Goal: Answer question/provide support

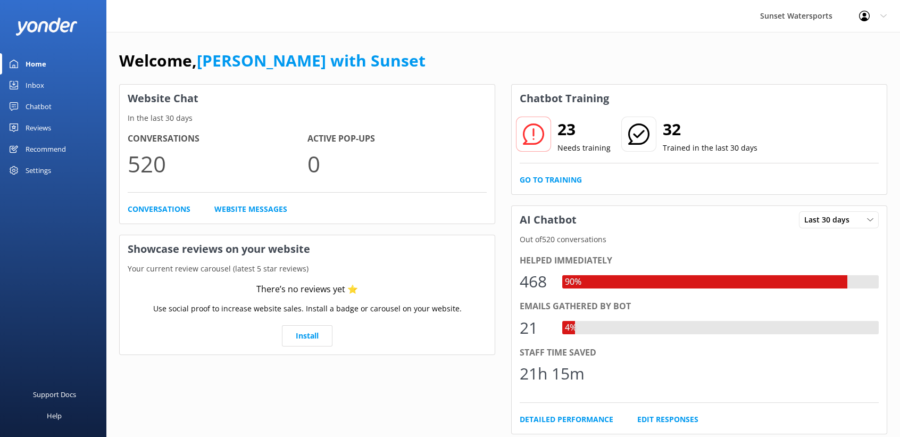
click at [31, 82] on div "Inbox" at bounding box center [35, 84] width 19 height 21
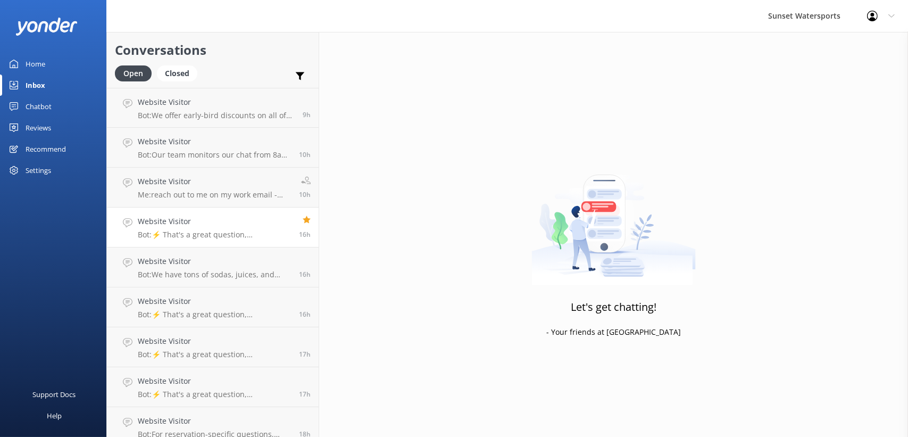
click at [194, 219] on h4 "Website Visitor" at bounding box center [214, 221] width 153 height 12
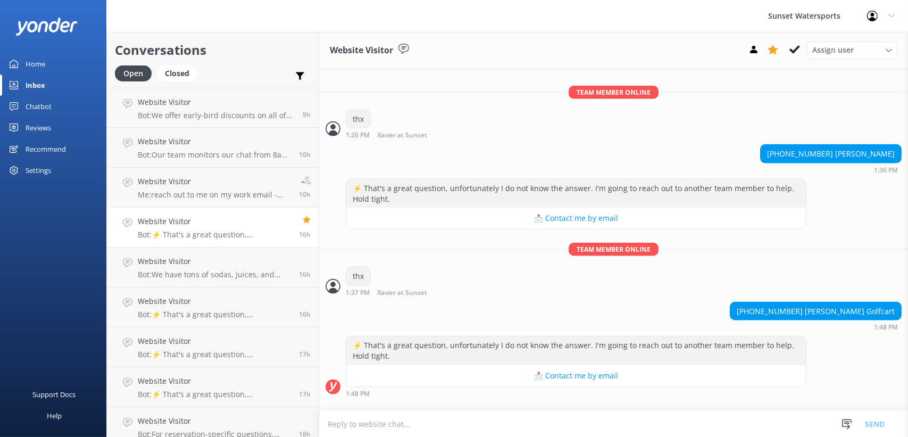
scroll to position [1785, 0]
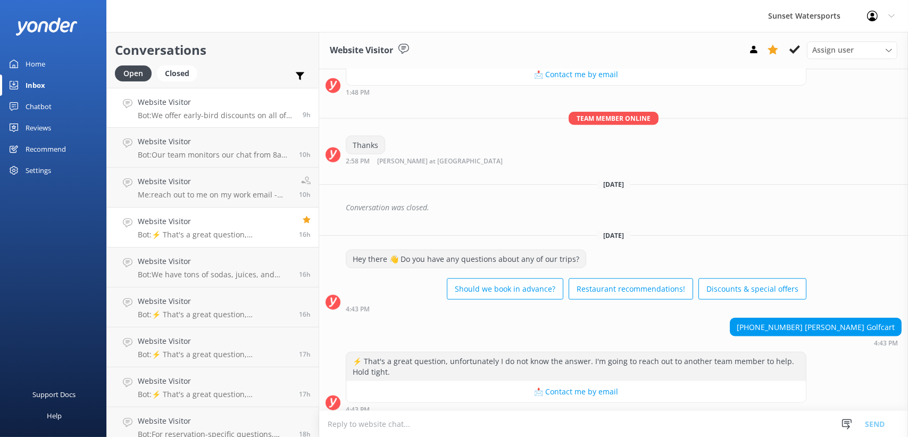
click at [197, 117] on p "Bot: We offer early-bird discounts on all of our morning trips. When you book d…" at bounding box center [216, 116] width 157 height 10
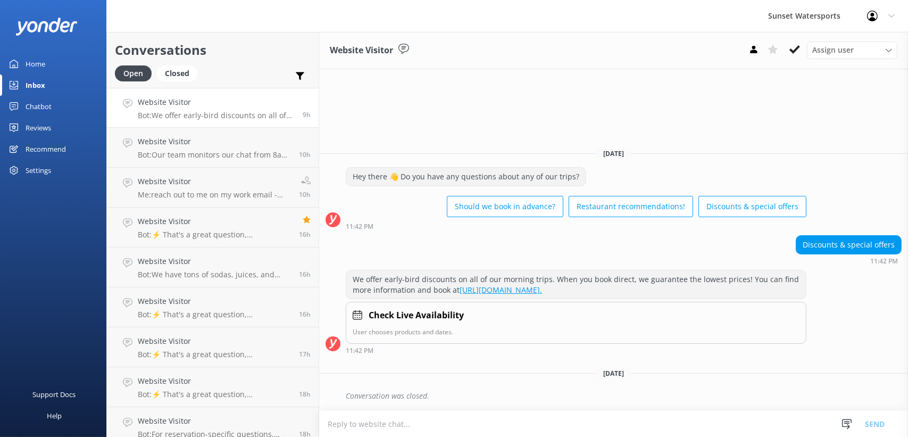
click at [48, 214] on div "Home Inbox Chatbot Content Products Chat Logs Website Widget Pop-up messages Re…" at bounding box center [53, 109] width 106 height 219
click at [2, 223] on div "Support Docs Help" at bounding box center [53, 328] width 106 height 219
